Goal: Task Accomplishment & Management: Manage account settings

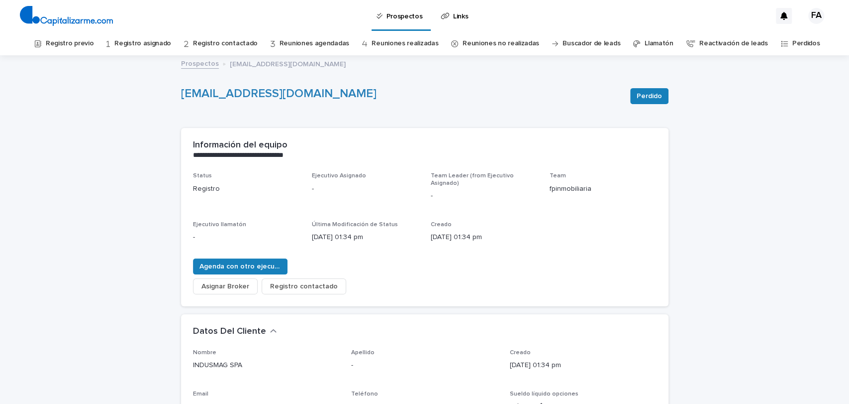
click at [187, 62] on link "Prospectos" at bounding box center [200, 62] width 38 height 11
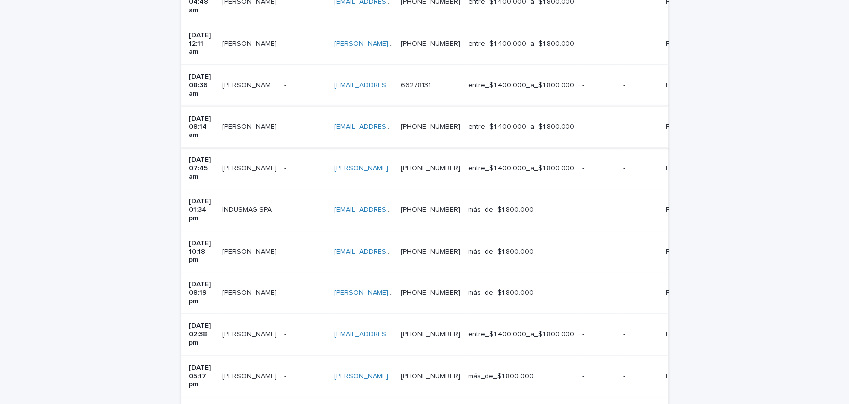
scroll to position [283, 0]
click at [393, 332] on p at bounding box center [363, 336] width 59 height 8
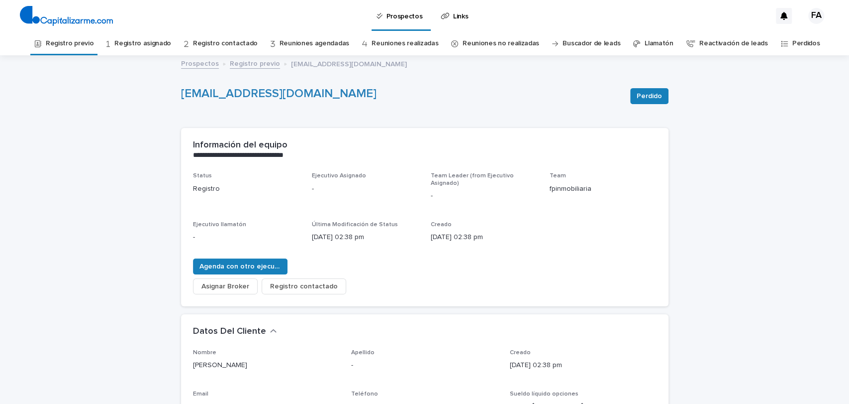
click at [250, 67] on link "Registro previo" at bounding box center [255, 62] width 50 height 11
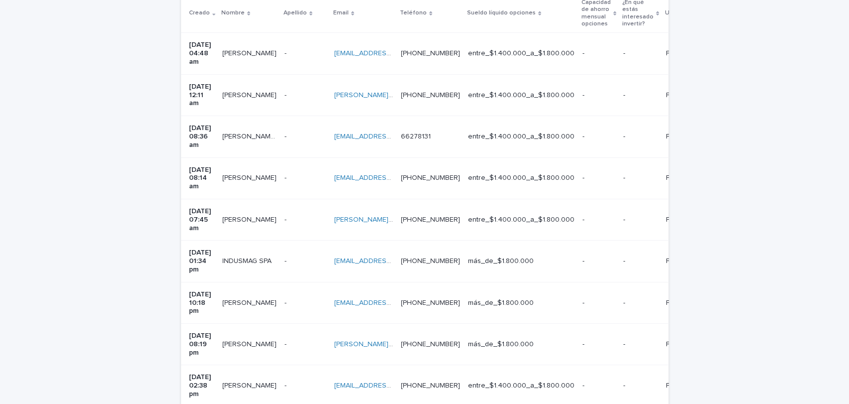
scroll to position [233, 0]
click at [308, 340] on p at bounding box center [306, 344] width 42 height 8
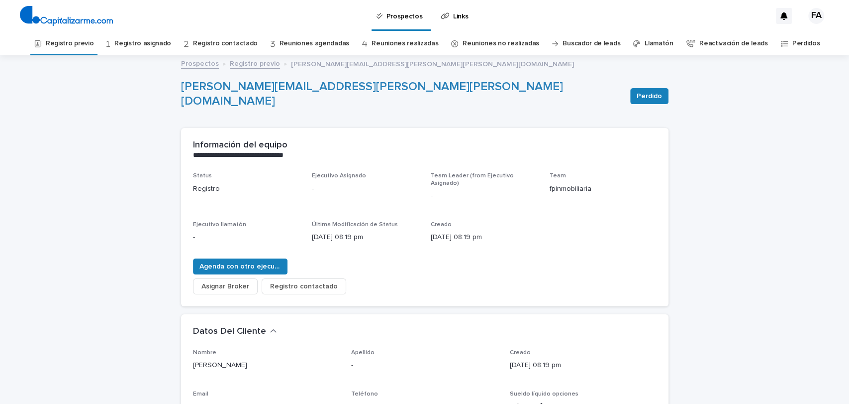
click at [245, 61] on link "Registro previo" at bounding box center [255, 62] width 50 height 11
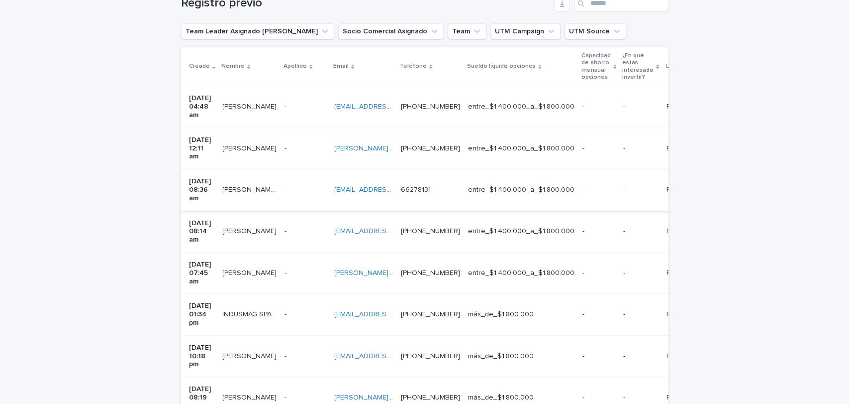
scroll to position [166, 0]
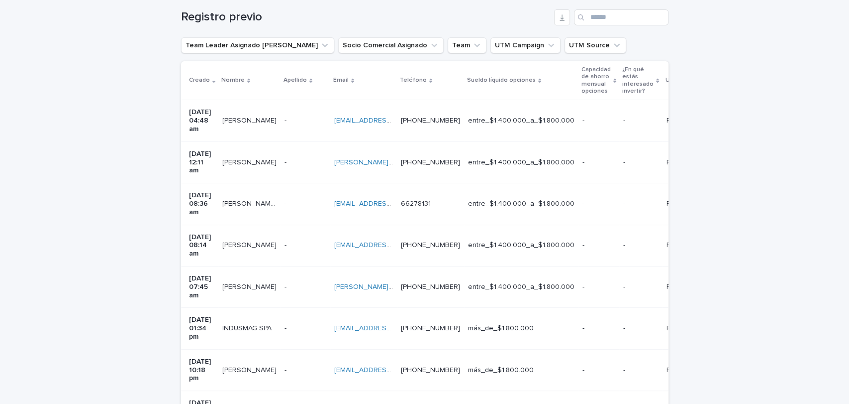
click at [310, 307] on td "- -" at bounding box center [306, 327] width 50 height 41
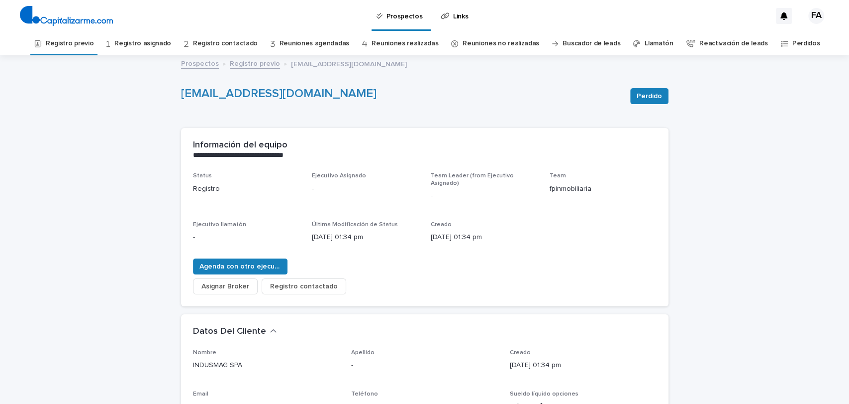
click at [207, 67] on link "Prospectos" at bounding box center [200, 62] width 38 height 11
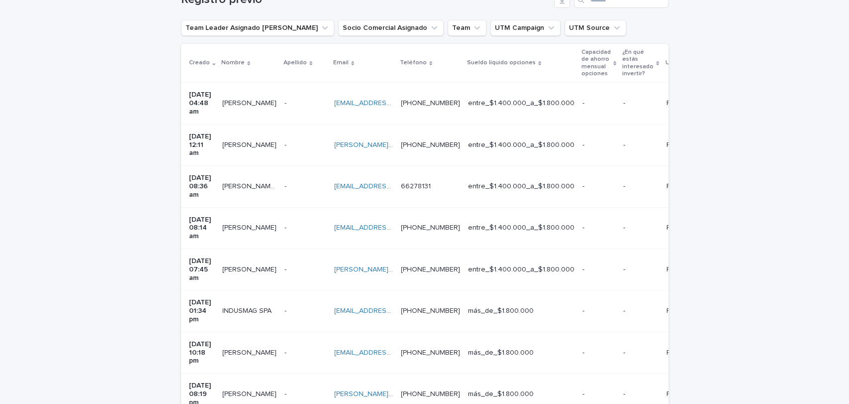
scroll to position [183, 0]
click at [295, 249] on td "- -" at bounding box center [306, 269] width 50 height 41
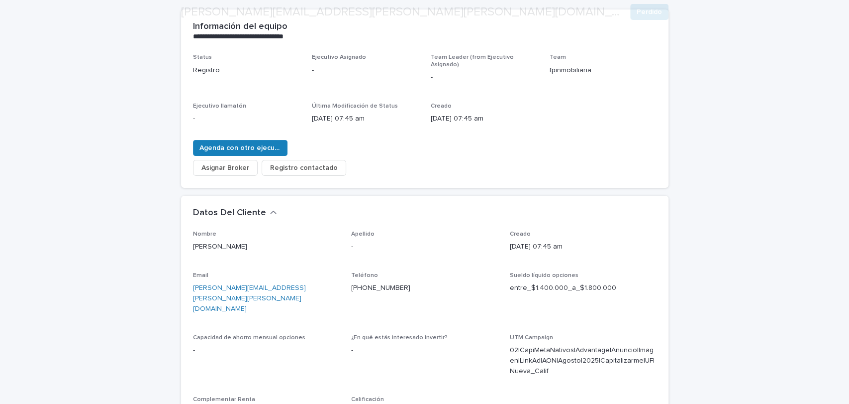
scroll to position [126, 0]
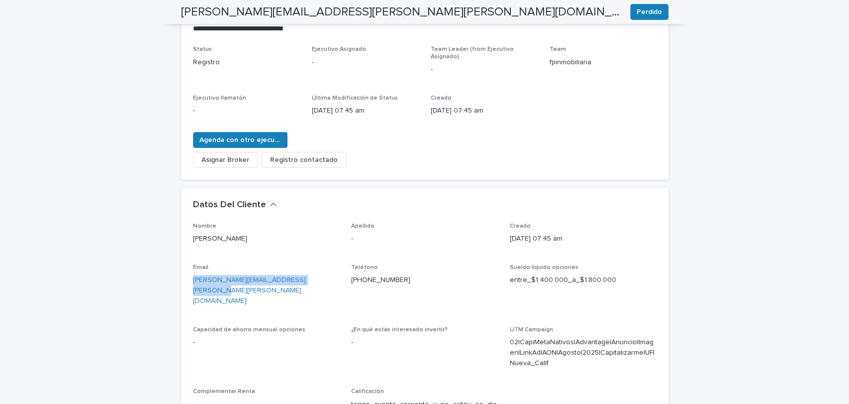
drag, startPoint x: 310, startPoint y: 269, endPoint x: 188, endPoint y: 279, distance: 122.8
click at [193, 279] on div "Email alejandro.aguilera.gomez.18@gmail.com" at bounding box center [266, 289] width 147 height 50
copy link "[PERSON_NAME][EMAIL_ADDRESS][PERSON_NAME][PERSON_NAME][DOMAIN_NAME]"
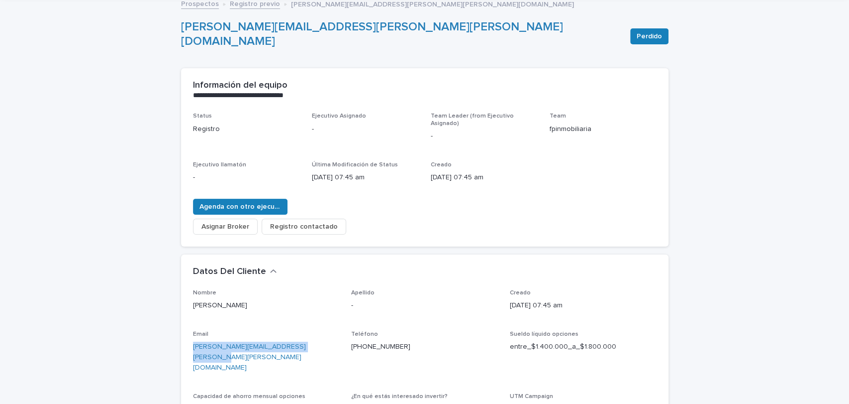
scroll to position [0, 0]
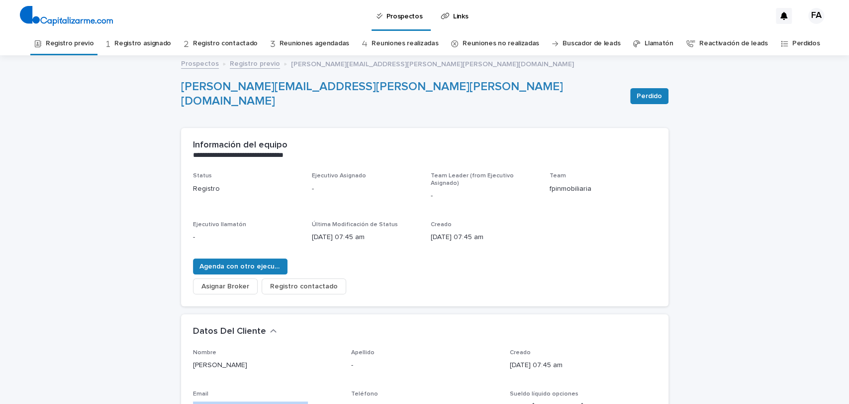
click at [231, 64] on link "Registro previo" at bounding box center [255, 62] width 50 height 11
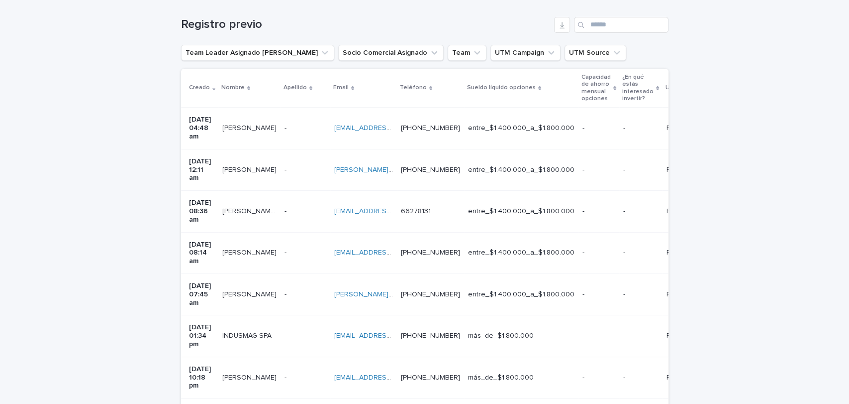
scroll to position [157, 0]
click at [317, 250] on p at bounding box center [306, 254] width 42 height 8
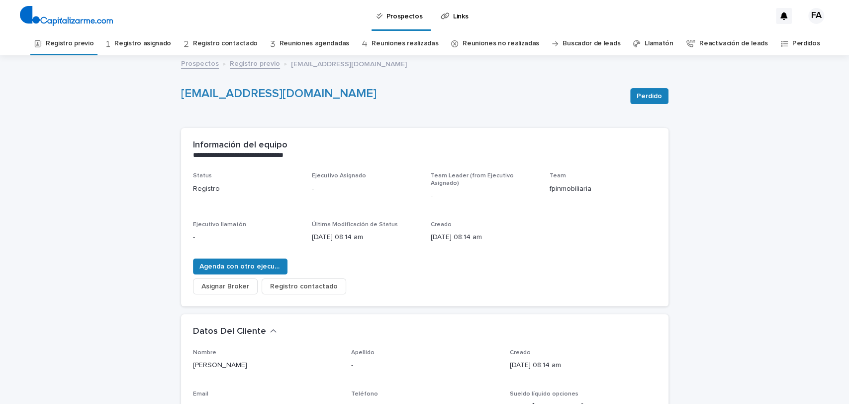
click at [256, 64] on link "Registro previo" at bounding box center [255, 62] width 50 height 11
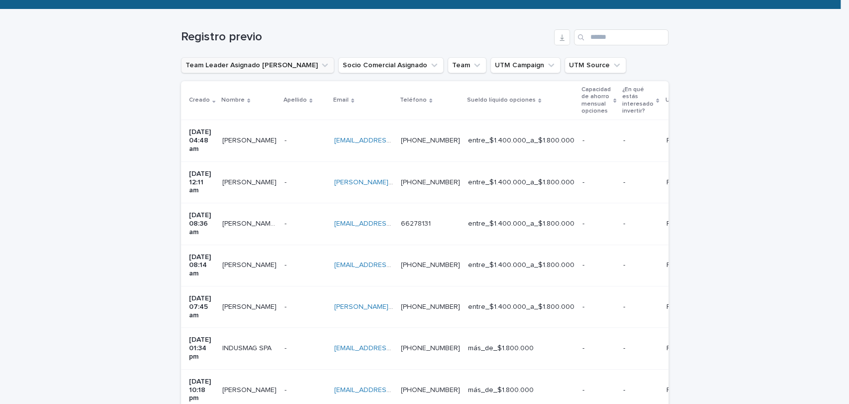
scroll to position [148, 0]
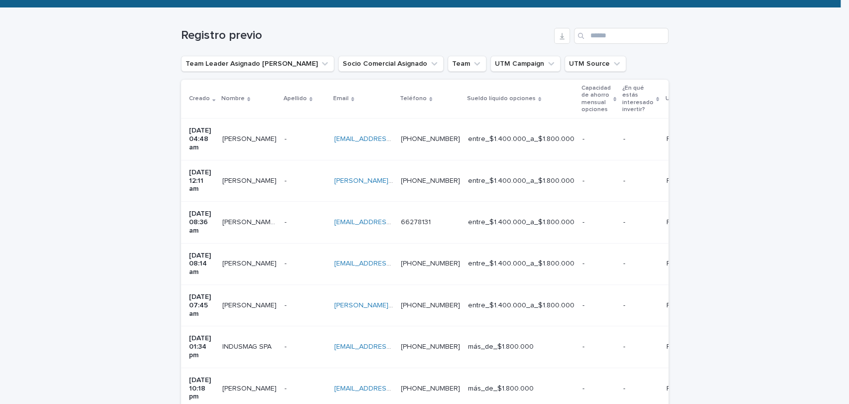
click at [255, 212] on td "María De Los Angeles Casanueva María De Los Angeles Casanueva" at bounding box center [249, 222] width 62 height 41
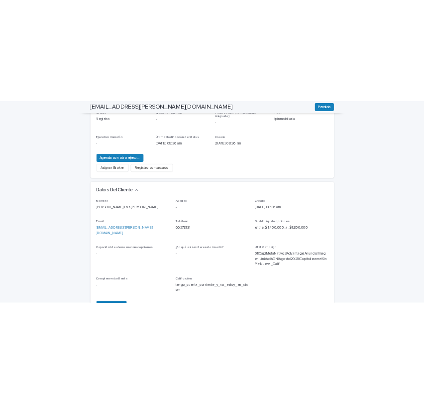
scroll to position [156, 0]
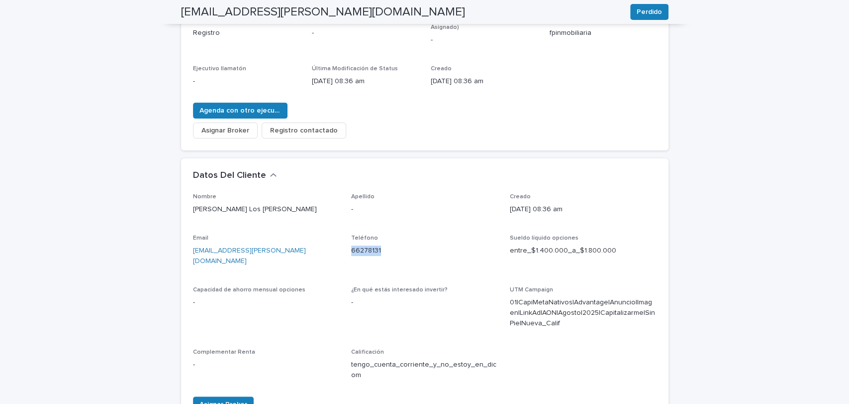
drag, startPoint x: 384, startPoint y: 241, endPoint x: 342, endPoint y: 241, distance: 41.8
click at [342, 241] on div "Nombre María De Los Angeles Casanueva Apellido - Creado 13/08/2025 08:36 am Ema…" at bounding box center [425, 290] width 464 height 195
copy link "66278131"
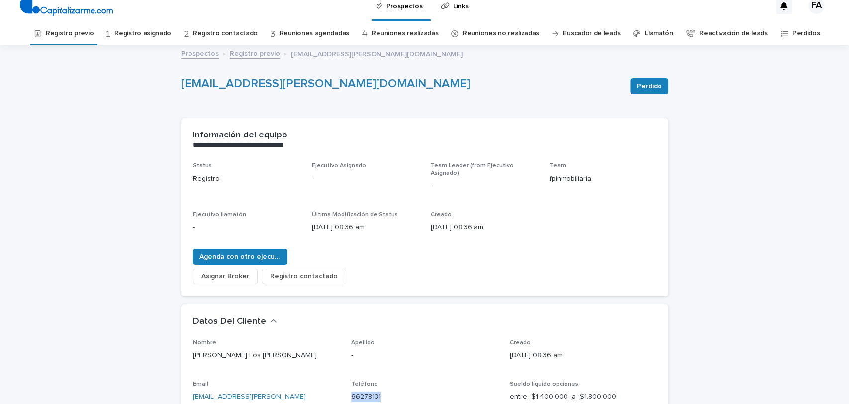
scroll to position [0, 0]
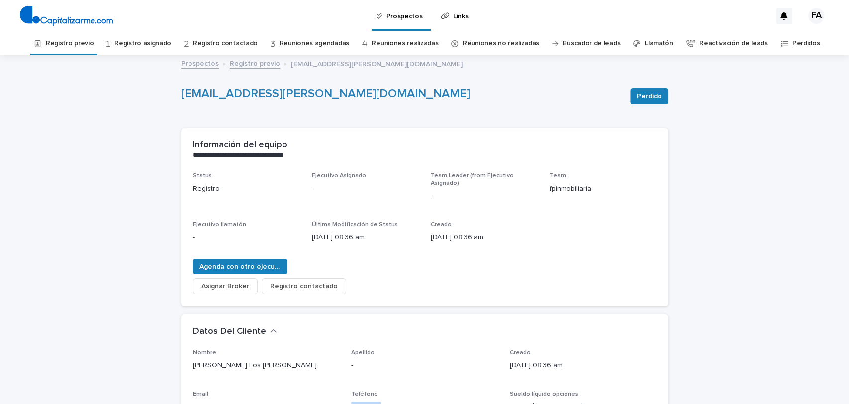
click at [257, 61] on link "Registro previo" at bounding box center [255, 62] width 50 height 11
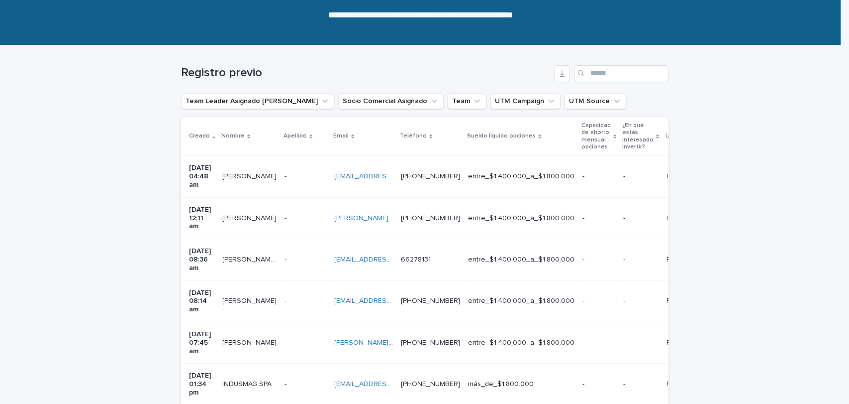
scroll to position [117, 0]
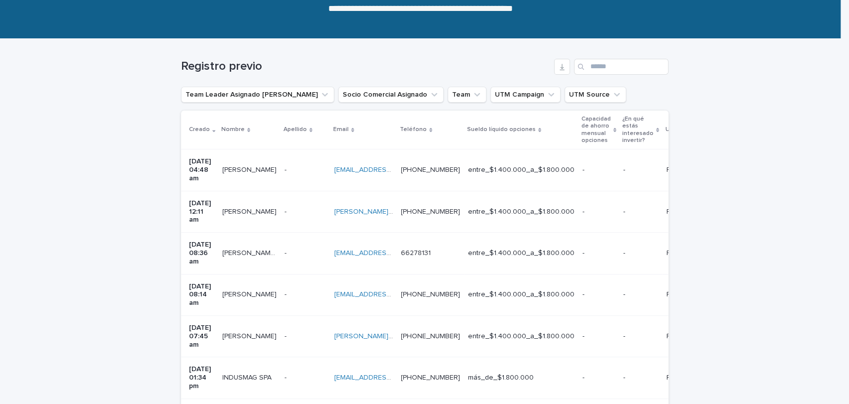
click at [303, 205] on div "- -" at bounding box center [306, 212] width 42 height 16
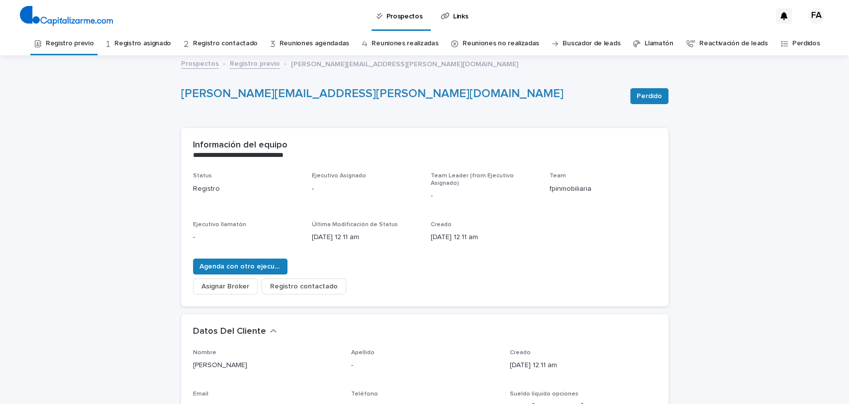
click at [247, 67] on link "Registro previo" at bounding box center [255, 62] width 50 height 11
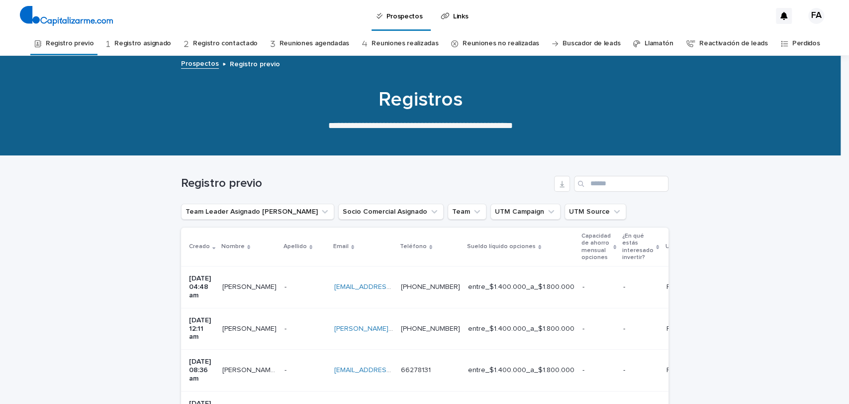
scroll to position [32, 0]
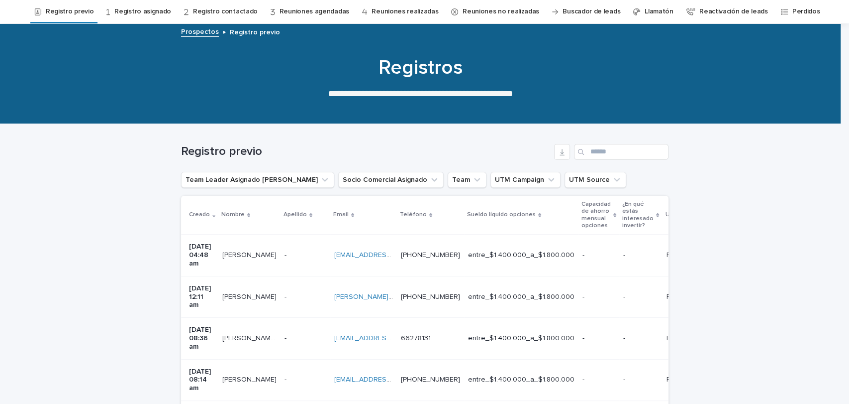
click at [287, 254] on p at bounding box center [306, 255] width 42 height 8
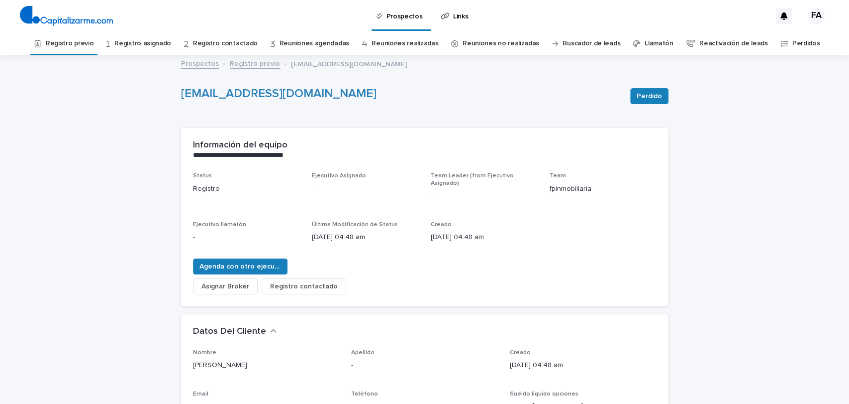
click at [196, 63] on link "Prospectos" at bounding box center [200, 62] width 38 height 11
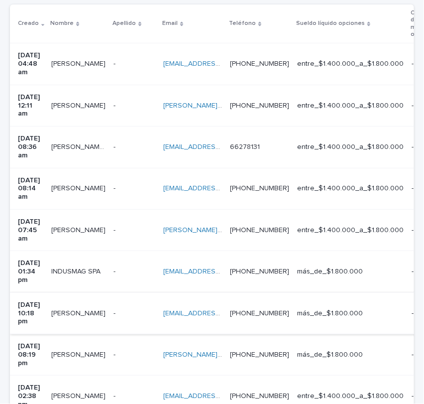
scroll to position [240, 0]
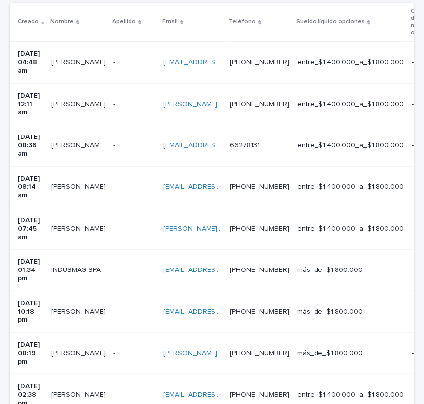
click at [293, 374] on td "+56995533240 +56995533240" at bounding box center [259, 394] width 67 height 41
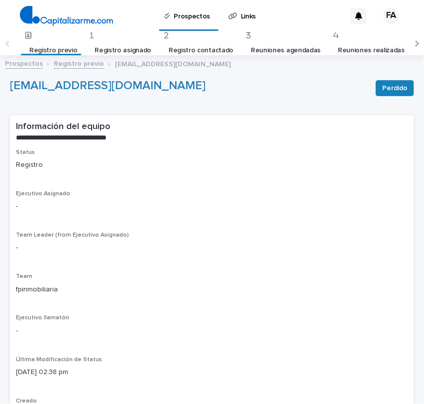
click at [29, 66] on link "Prospectos" at bounding box center [24, 62] width 38 height 11
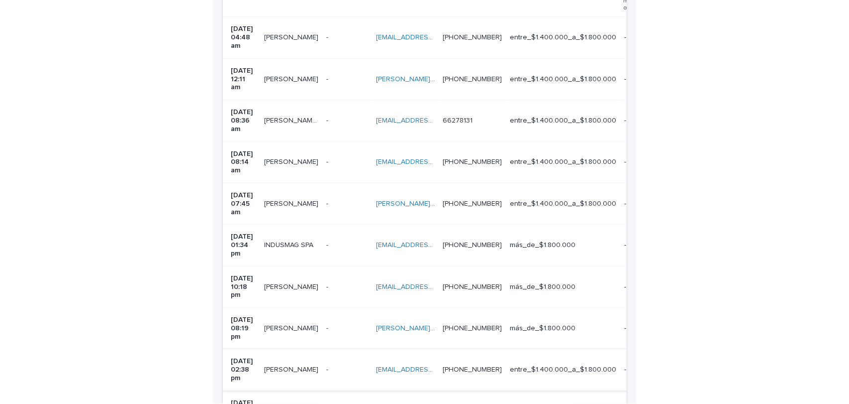
scroll to position [265, 0]
